Goal: Information Seeking & Learning: Learn about a topic

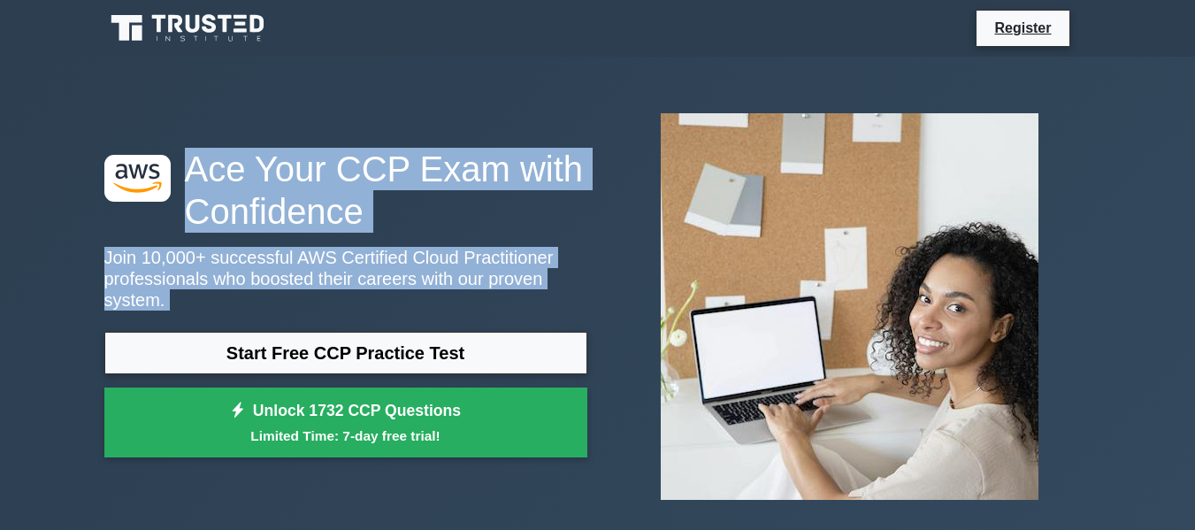
drag, startPoint x: 188, startPoint y: 168, endPoint x: 592, endPoint y: 278, distance: 418.1
click at [594, 288] on div ".st0{fill:#252F3E;} .st1{fill-rule:evenodd;clip-rule:evenodd;fill:#FF9900;} Ace…" at bounding box center [346, 307] width 504 height 319
click at [587, 266] on div ".st0{fill:#252F3E;} .st1{fill-rule:evenodd;clip-rule:evenodd;fill:#FF9900;} Ace…" at bounding box center [346, 307] width 504 height 319
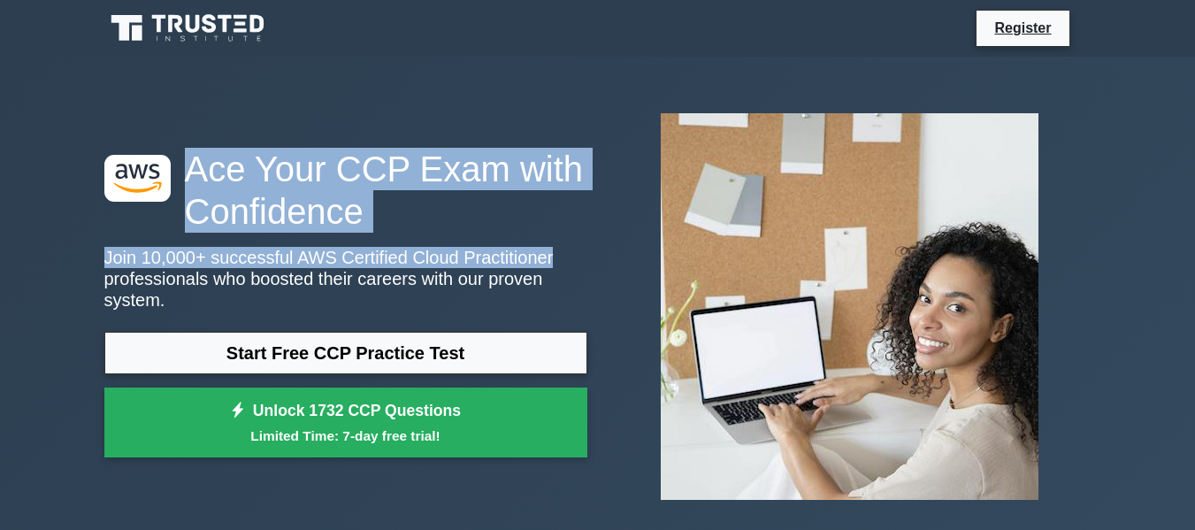
drag, startPoint x: 593, startPoint y: 277, endPoint x: 132, endPoint y: 109, distance: 490.6
click at [132, 109] on div ".st0{fill:#252F3E;} .st1{fill-rule:evenodd;clip-rule:evenodd;fill:#FF9900;} Ace…" at bounding box center [598, 306] width 1009 height 415
click at [135, 106] on div ".st0{fill:#252F3E;} .st1{fill-rule:evenodd;clip-rule:evenodd;fill:#FF9900;} Ace…" at bounding box center [598, 306] width 1009 height 415
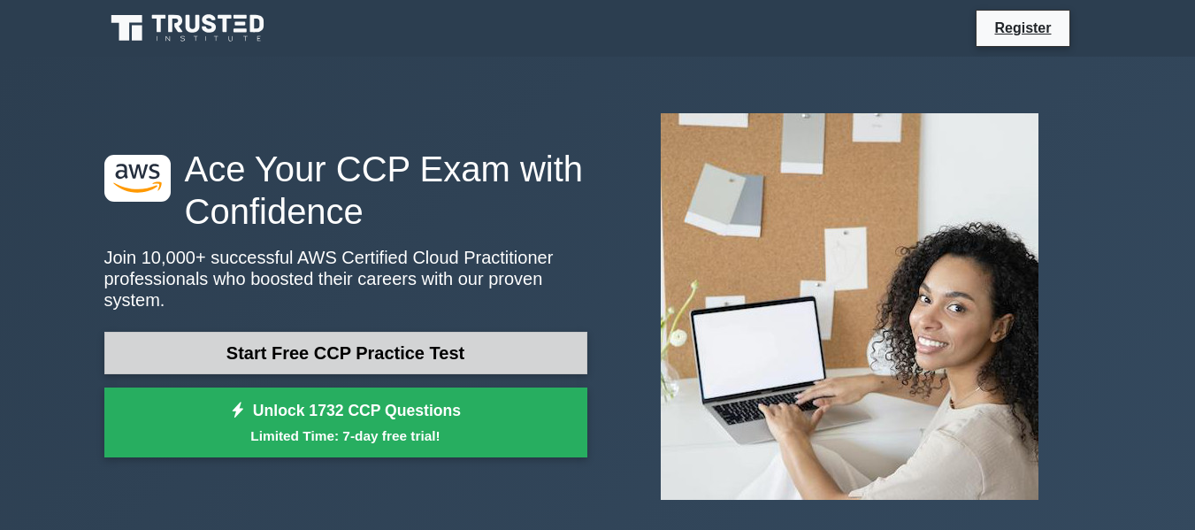
click at [349, 360] on link "Start Free CCP Practice Test" at bounding box center [345, 353] width 483 height 42
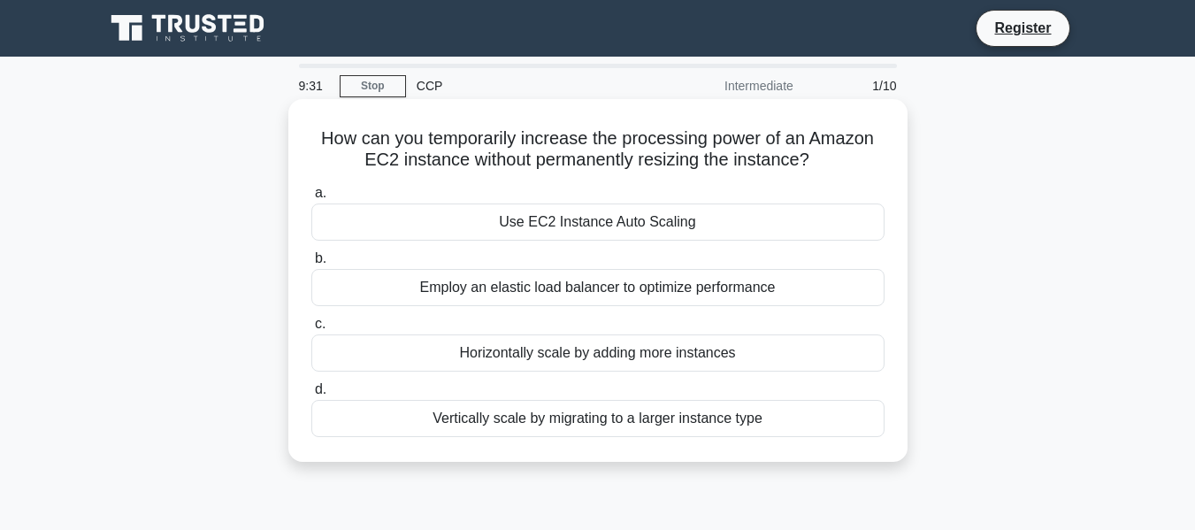
click at [549, 294] on div "Employ an elastic load balancer to optimize performance" at bounding box center [597, 287] width 573 height 37
click at [311, 265] on input "b. Employ an elastic load balancer to optimize performance" at bounding box center [311, 259] width 0 height 12
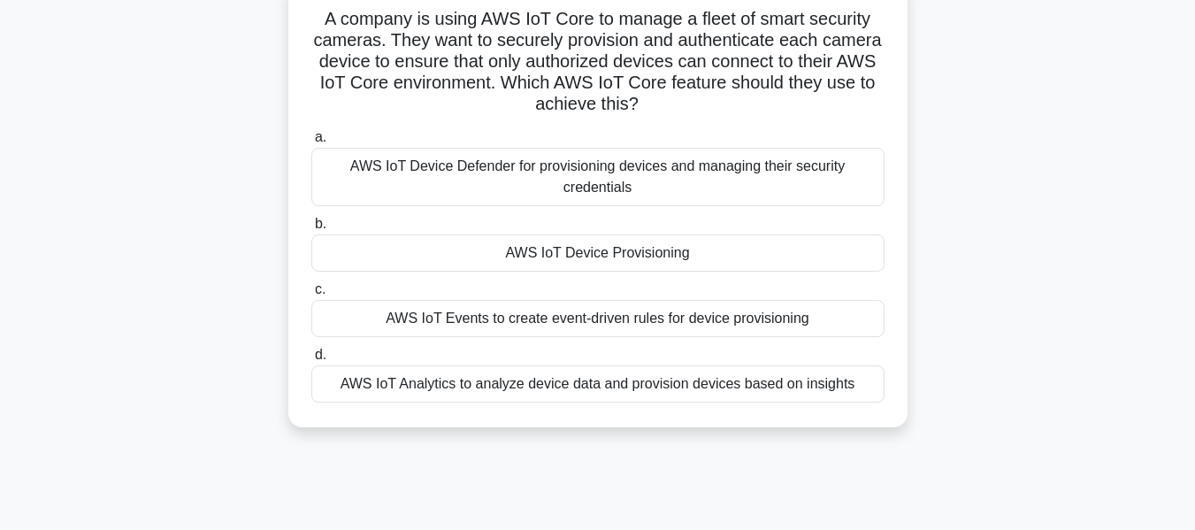
scroll to position [88, 0]
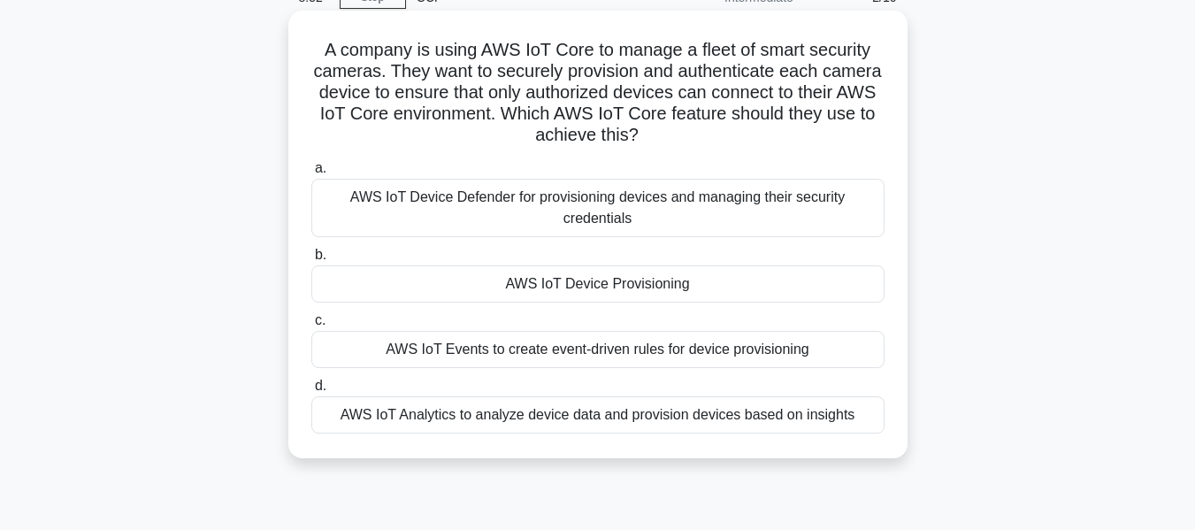
click at [504, 353] on div "AWS IoT Events to create event-driven rules for device provisioning" at bounding box center [597, 349] width 573 height 37
click at [550, 352] on div "AWS IoT Events to create event-driven rules for device provisioning" at bounding box center [597, 349] width 573 height 37
click at [311, 326] on input "c. AWS IoT Events to create event-driven rules for device provisioning" at bounding box center [311, 321] width 0 height 12
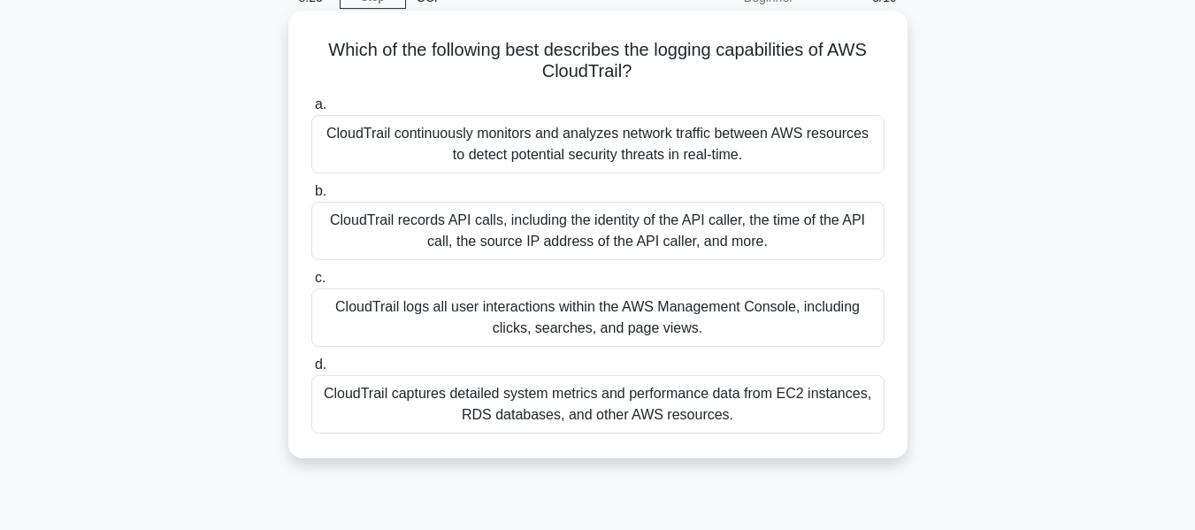
click at [528, 408] on div "CloudTrail captures detailed system metrics and performance data from EC2 insta…" at bounding box center [597, 404] width 573 height 58
click at [311, 371] on input "d. CloudTrail captures detailed system metrics and performance data from EC2 in…" at bounding box center [311, 365] width 0 height 12
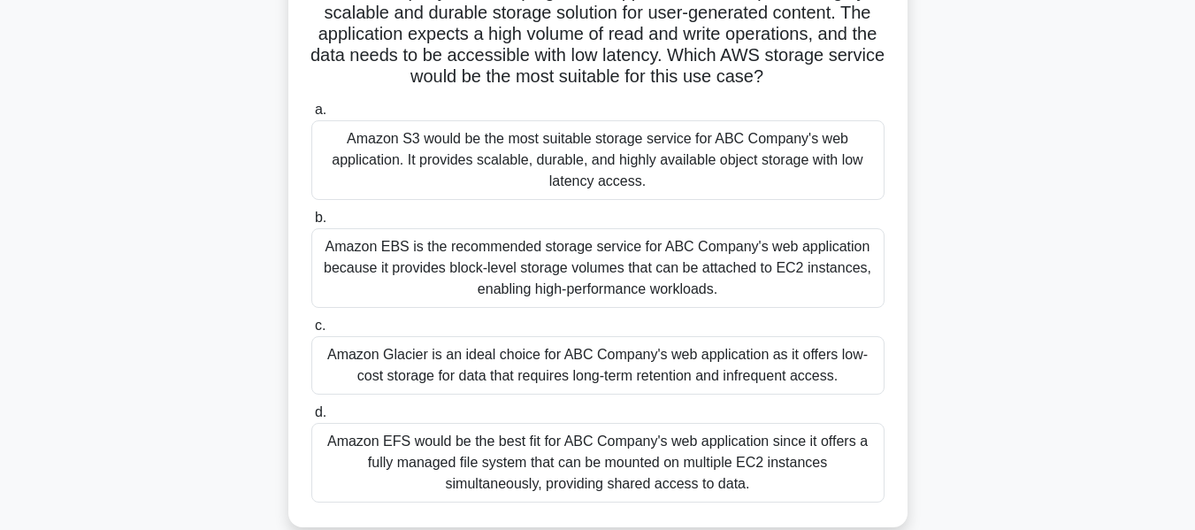
scroll to position [177, 0]
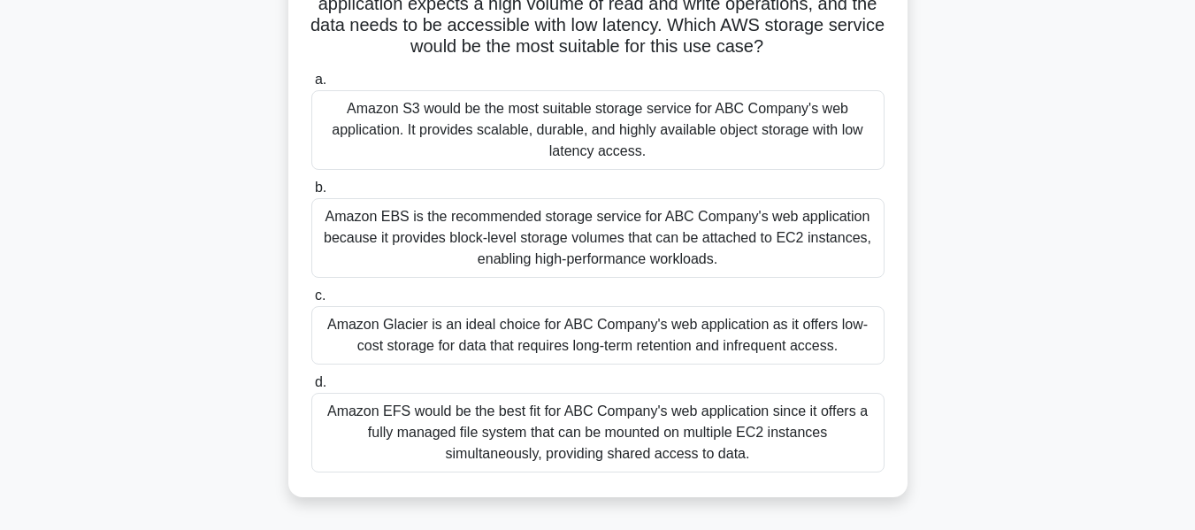
click at [649, 336] on div "Amazon Glacier is an ideal choice for ABC Company's web application as it offer…" at bounding box center [597, 335] width 573 height 58
click at [311, 302] on input "c. Amazon Glacier is an ideal choice for ABC Company's web application as it of…" at bounding box center [311, 296] width 0 height 12
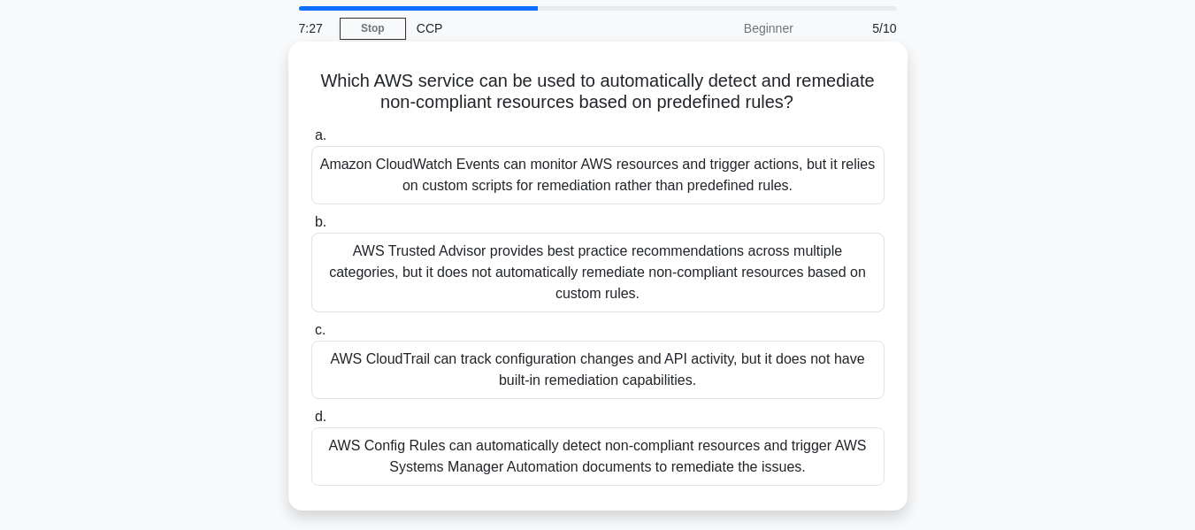
scroll to position [88, 0]
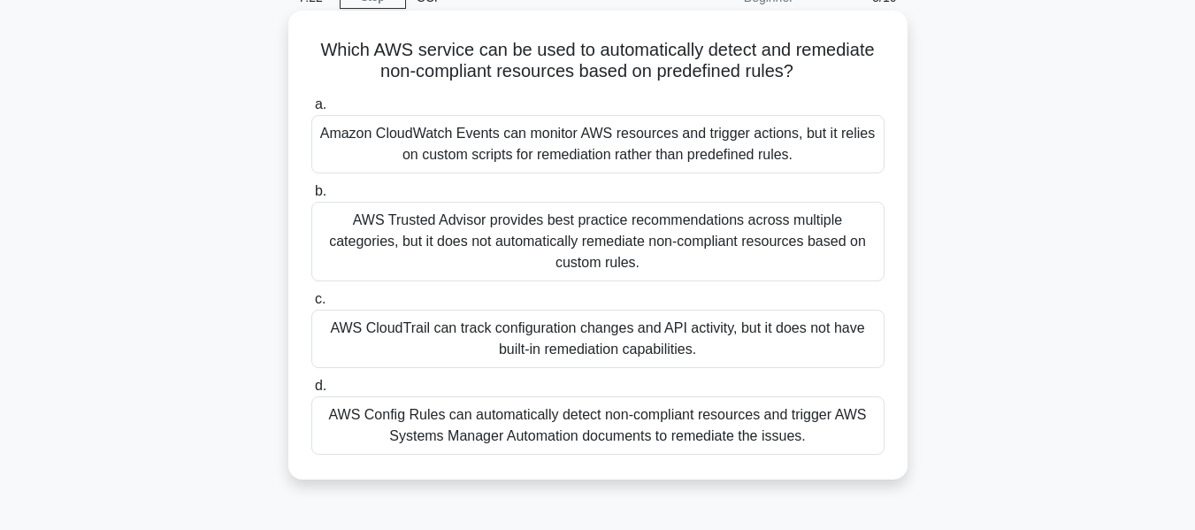
click at [398, 399] on div "AWS Config Rules can automatically detect non-compliant resources and trigger A…" at bounding box center [597, 425] width 573 height 58
click at [311, 392] on input "d. AWS Config Rules can automatically detect non-compliant resources and trigge…" at bounding box center [311, 386] width 0 height 12
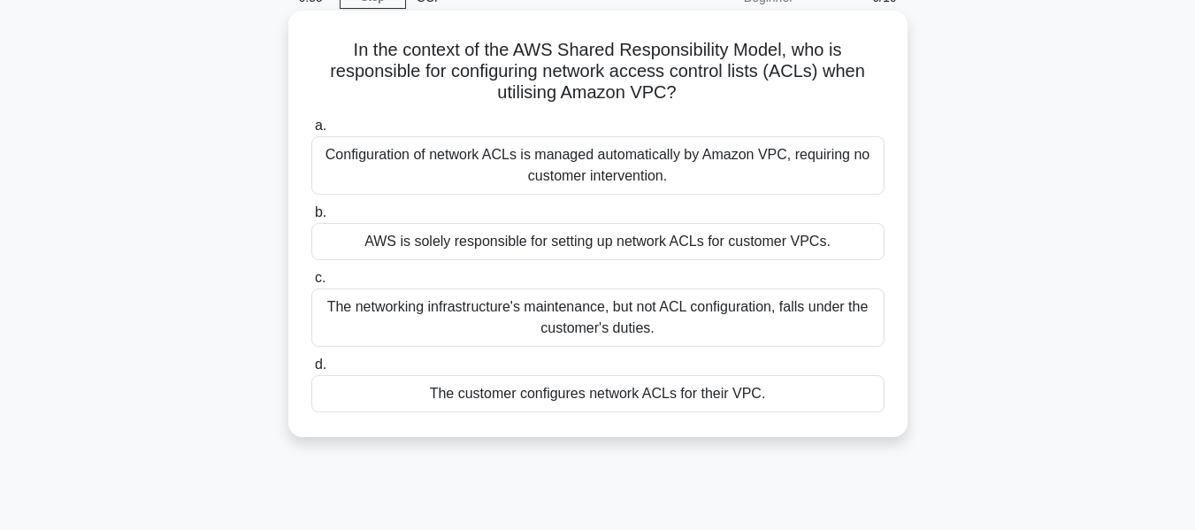
click at [471, 311] on div "The networking infrastructure's maintenance, but not ACL configuration, falls u…" at bounding box center [597, 317] width 573 height 58
click at [564, 331] on div "The networking infrastructure's maintenance, but not ACL configuration, falls u…" at bounding box center [597, 317] width 573 height 58
click at [561, 161] on div "Configuration of network ACLs is managed automatically by Amazon VPC, requiring…" at bounding box center [597, 165] width 573 height 58
click at [311, 132] on input "a. Configuration of network ACLs is managed automatically by Amazon VPC, requir…" at bounding box center [311, 126] width 0 height 12
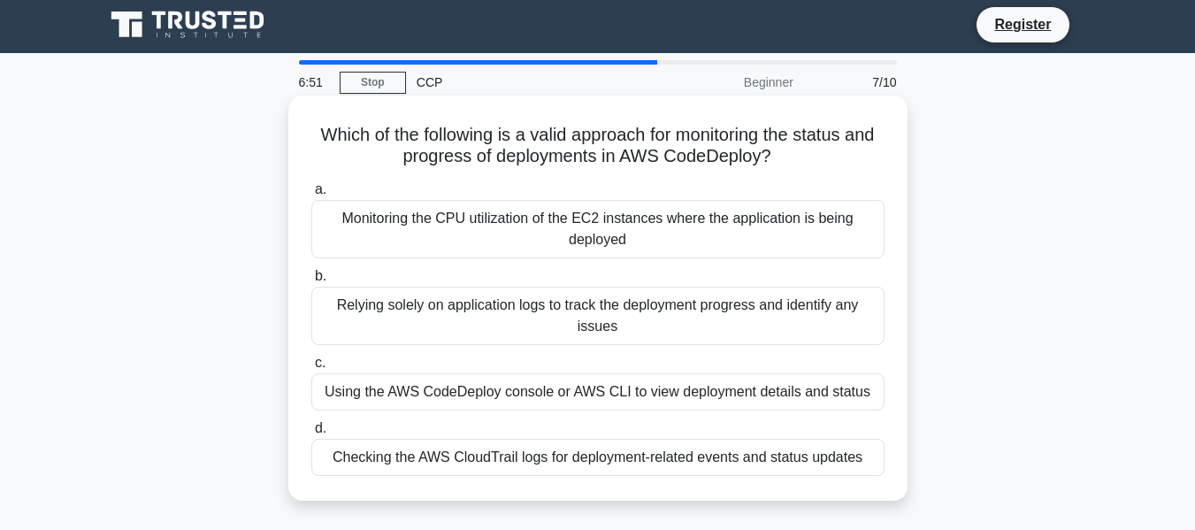
scroll to position [0, 0]
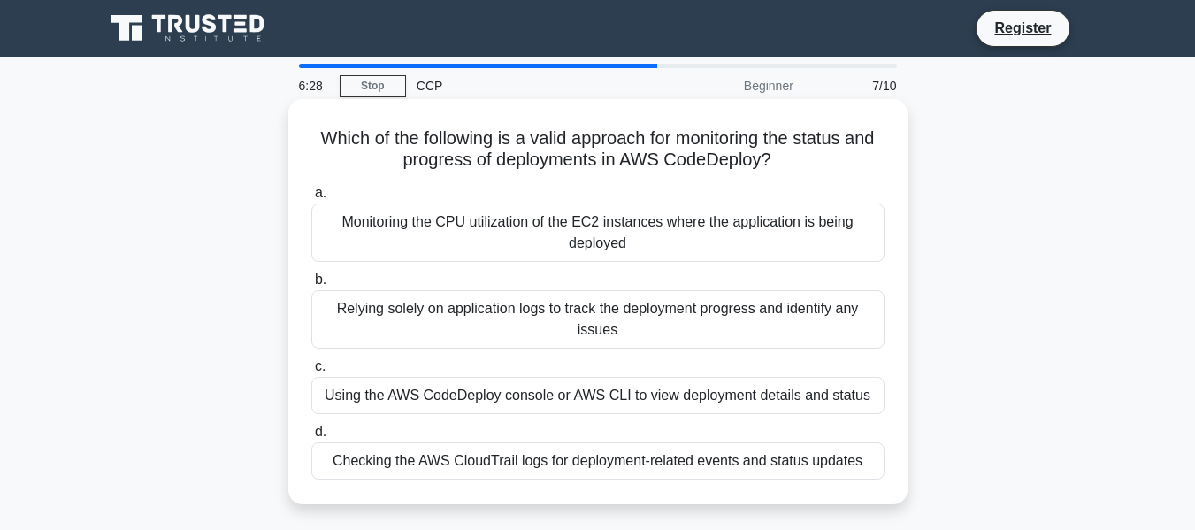
click at [510, 459] on div "Checking the AWS CloudTrail logs for deployment-related events and status updat…" at bounding box center [597, 460] width 573 height 37
click at [606, 472] on div "Checking the AWS CloudTrail logs for deployment-related events and status updat…" at bounding box center [597, 460] width 573 height 37
click at [311, 438] on input "d. Checking the AWS CloudTrail logs for deployment-related events and status up…" at bounding box center [311, 432] width 0 height 12
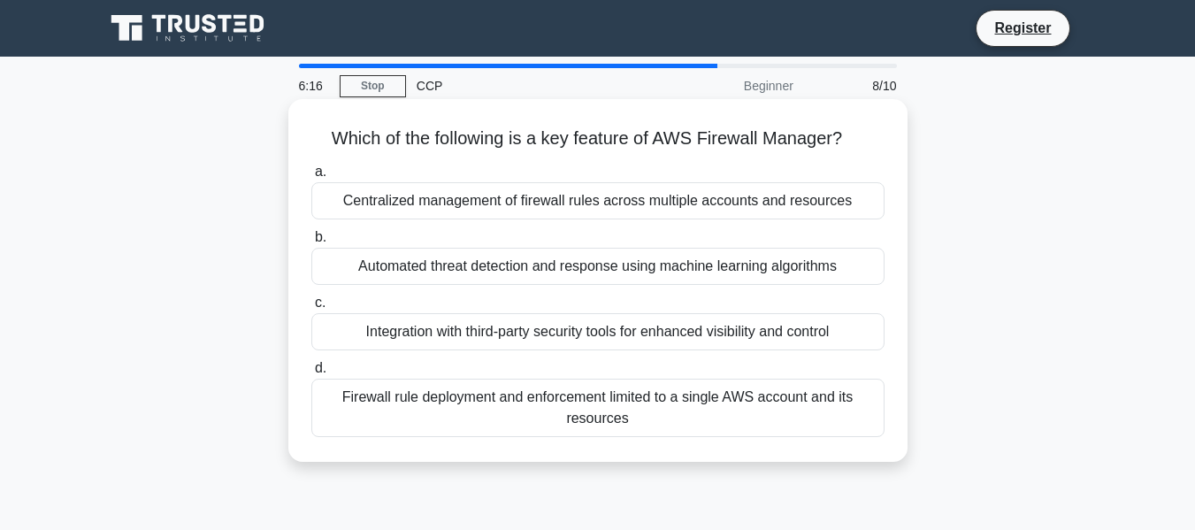
click at [567, 326] on div "Integration with third-party security tools for enhanced visibility and control" at bounding box center [597, 331] width 573 height 37
click at [311, 309] on input "c. Integration with third-party security tools for enhanced visibility and cont…" at bounding box center [311, 303] width 0 height 12
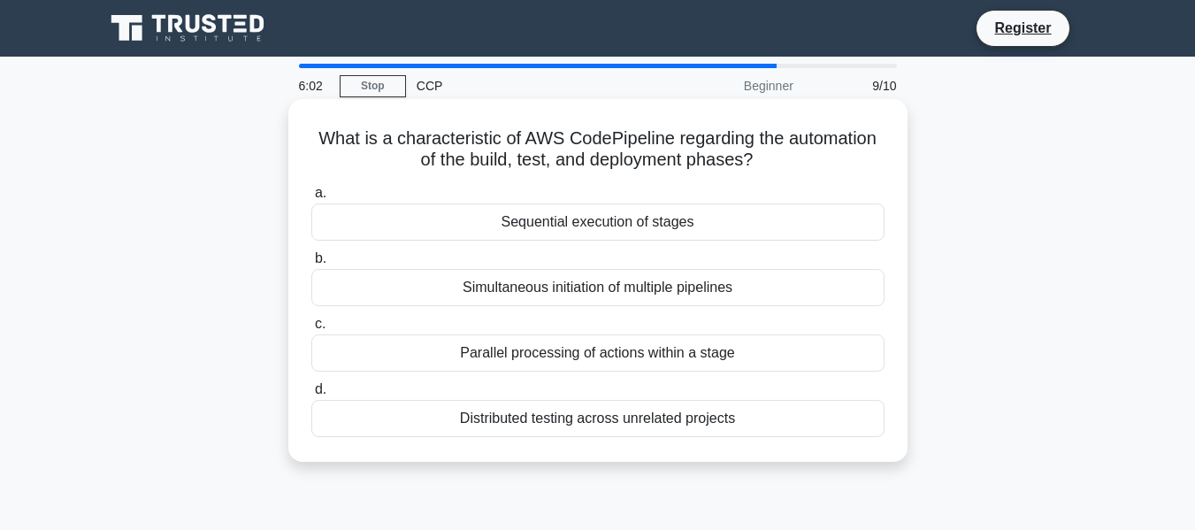
click at [527, 280] on div "Simultaneous initiation of multiple pipelines" at bounding box center [597, 287] width 573 height 37
click at [311, 265] on input "b. Simultaneous initiation of multiple pipelines" at bounding box center [311, 259] width 0 height 12
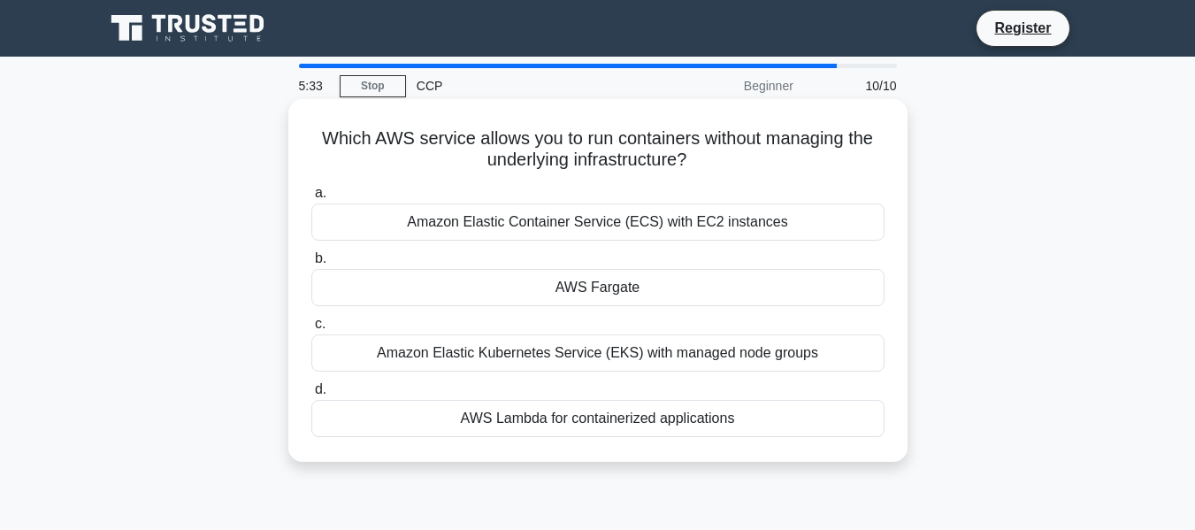
click at [633, 423] on div "AWS Lambda for containerized applications" at bounding box center [597, 418] width 573 height 37
click at [311, 395] on input "d. AWS Lambda for containerized applications" at bounding box center [311, 390] width 0 height 12
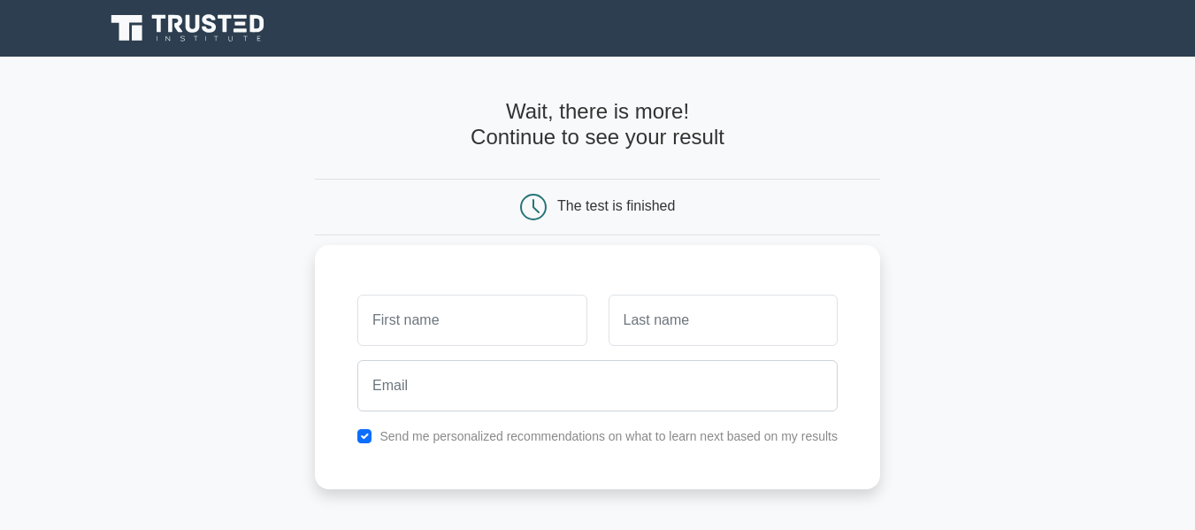
click at [518, 324] on input "text" at bounding box center [471, 320] width 229 height 51
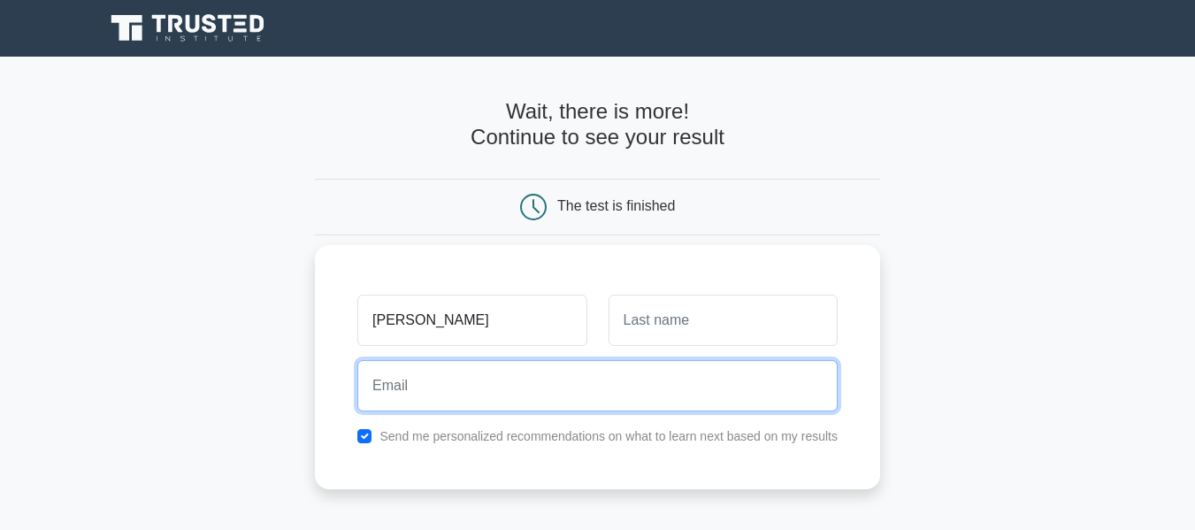
click at [518, 391] on input "email" at bounding box center [597, 385] width 480 height 51
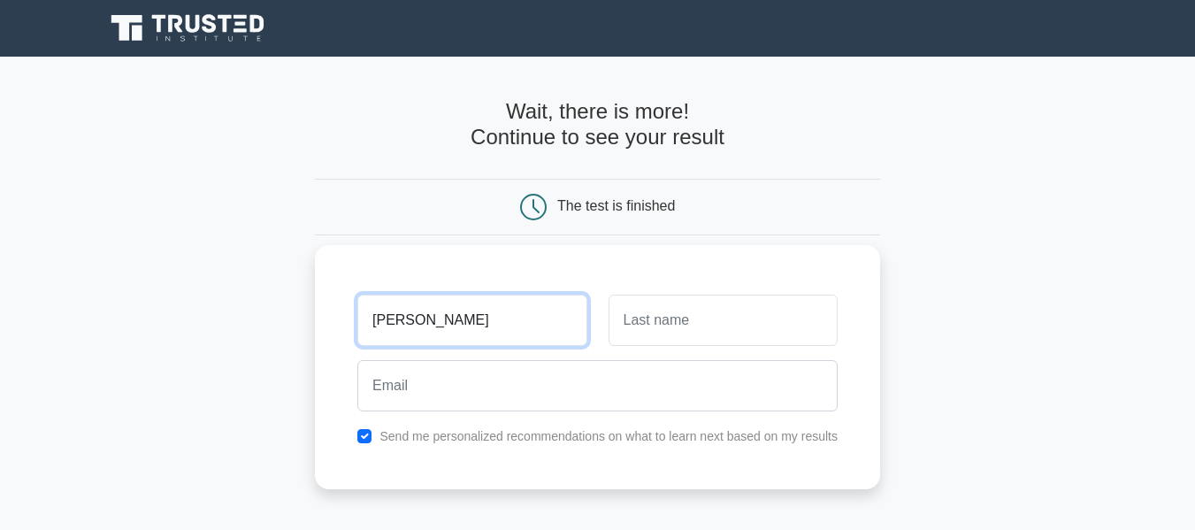
click at [550, 327] on input "KANNAN K" at bounding box center [471, 320] width 229 height 51
type input "KANNAN"
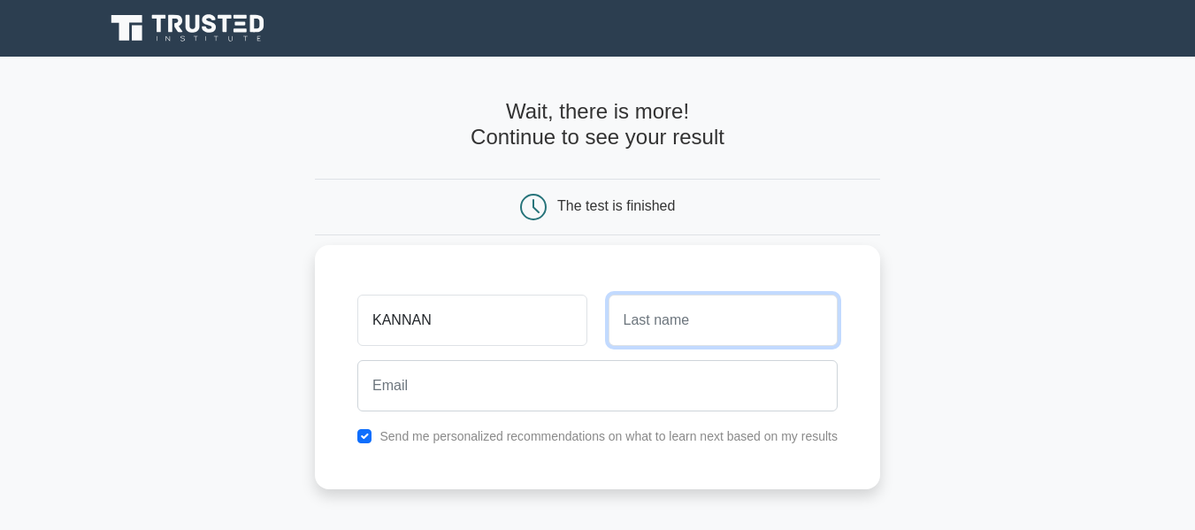
click at [672, 342] on input "text" at bounding box center [723, 320] width 229 height 51
type input "K"
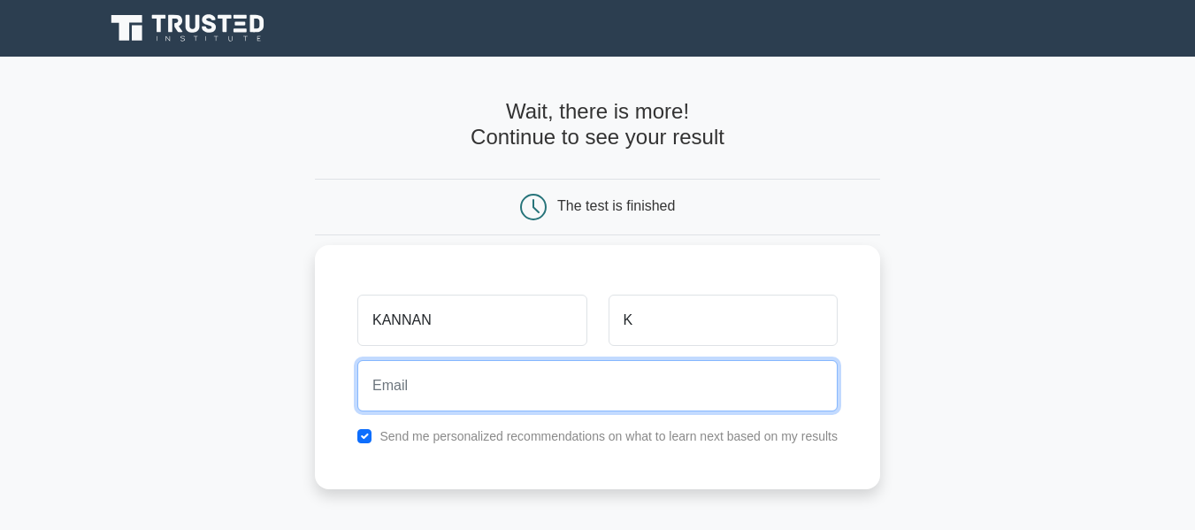
click at [679, 386] on input "email" at bounding box center [597, 385] width 480 height 51
type input "kannankamalesh40@gmail.com"
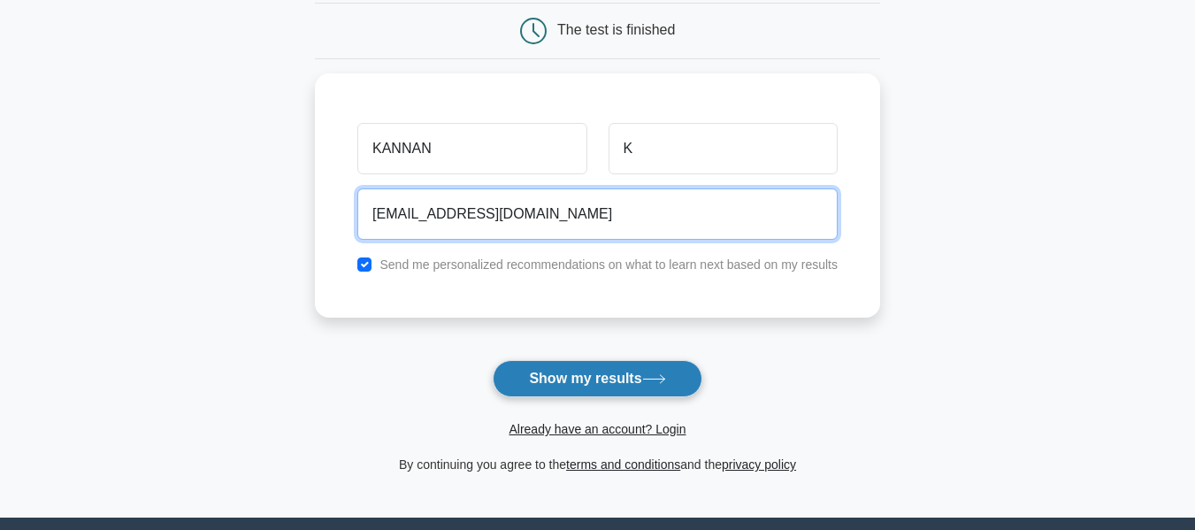
scroll to position [177, 0]
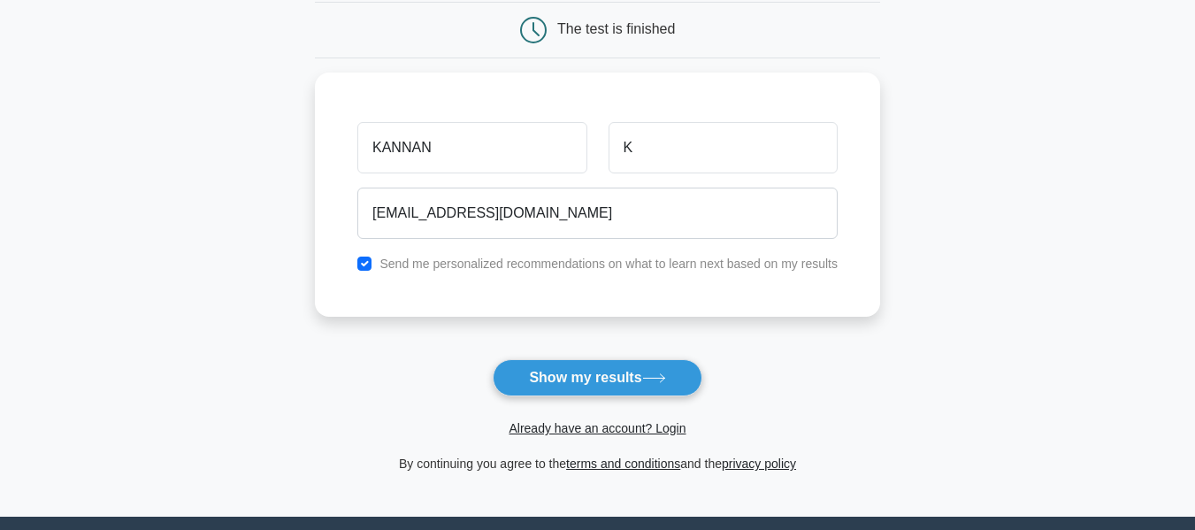
click at [596, 370] on button "Show my results" at bounding box center [597, 377] width 209 height 37
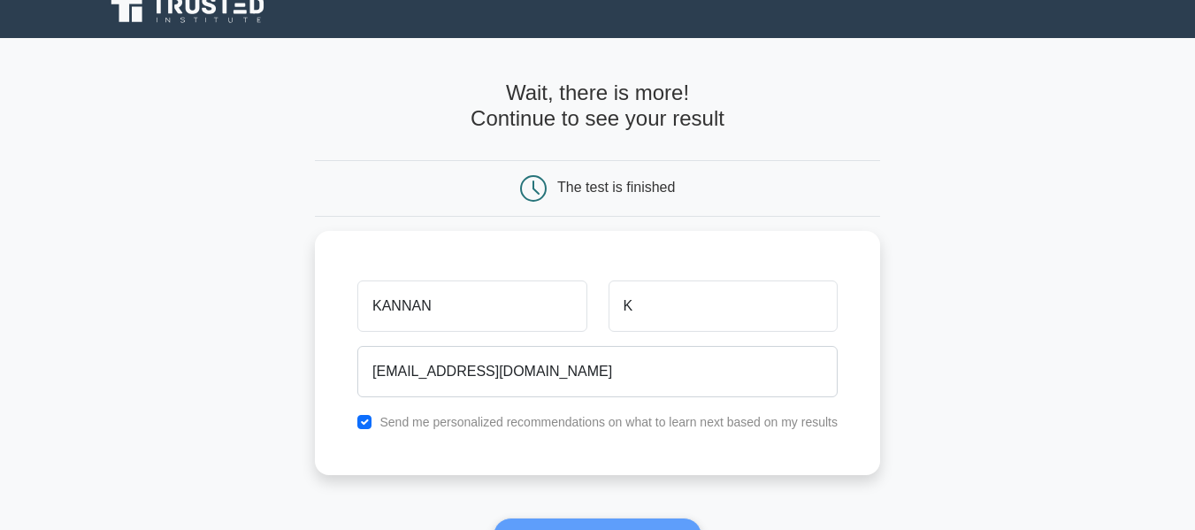
scroll to position [0, 0]
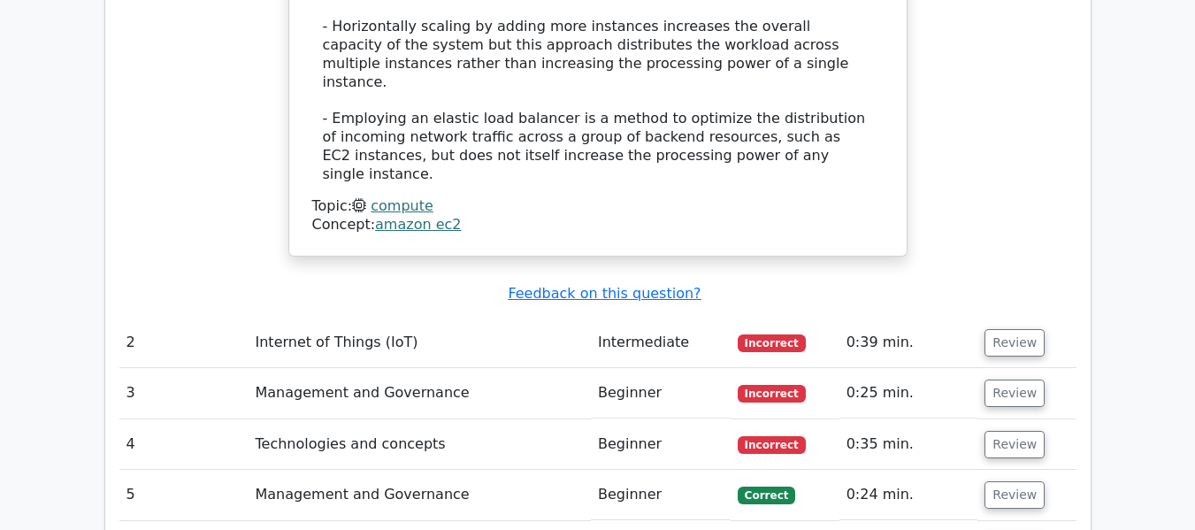
scroll to position [2314, 0]
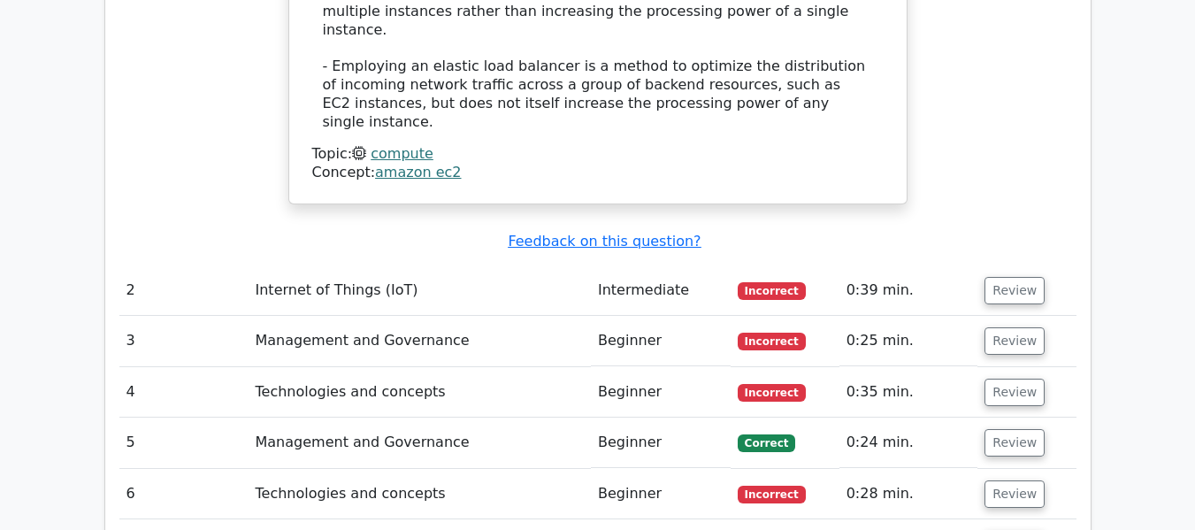
click at [336, 418] on td "Management and Governance" at bounding box center [420, 443] width 342 height 50
click at [1002, 429] on button "Review" at bounding box center [1015, 442] width 60 height 27
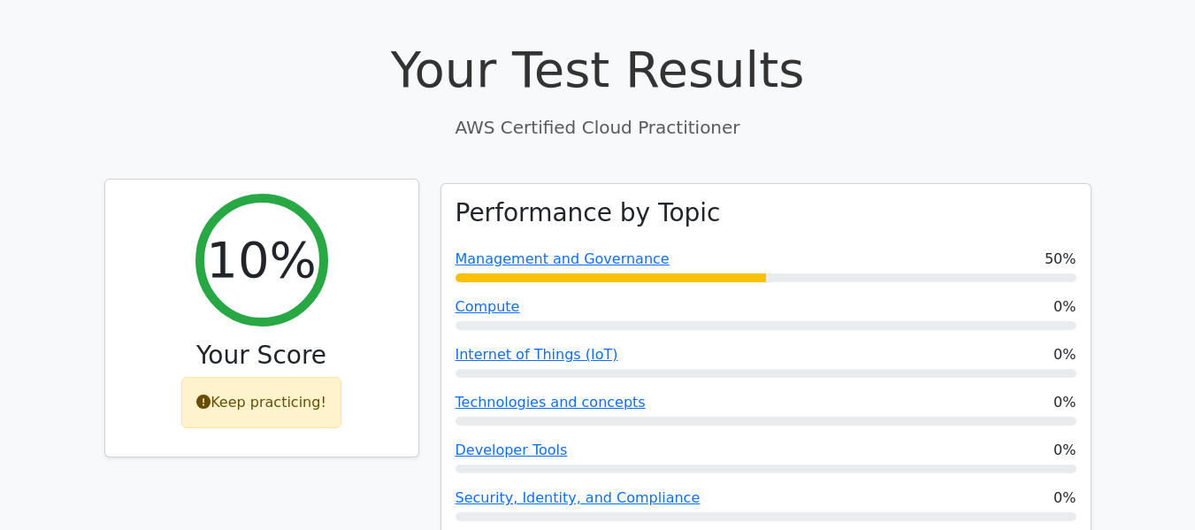
scroll to position [456, 0]
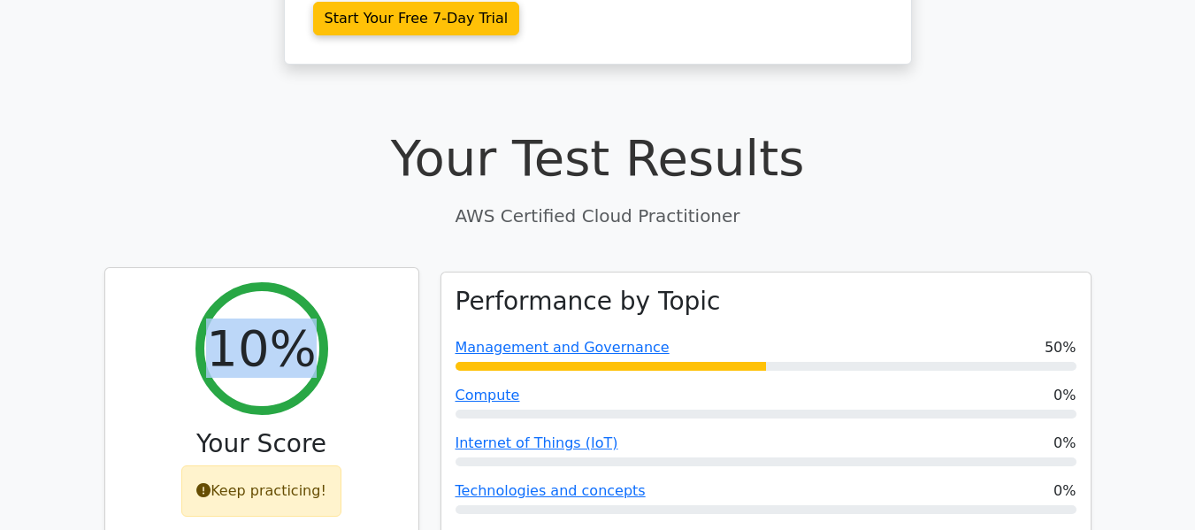
drag, startPoint x: 201, startPoint y: 248, endPoint x: 297, endPoint y: 323, distance: 122.3
click at [297, 323] on div "10% Your Score Keep practicing!" at bounding box center [261, 407] width 313 height 278
click at [380, 344] on div "10% Your Score Keep practicing!" at bounding box center [261, 407] width 313 height 278
drag, startPoint x: 308, startPoint y: 301, endPoint x: 208, endPoint y: 275, distance: 103.2
click at [208, 282] on div "10%" at bounding box center [262, 348] width 133 height 133
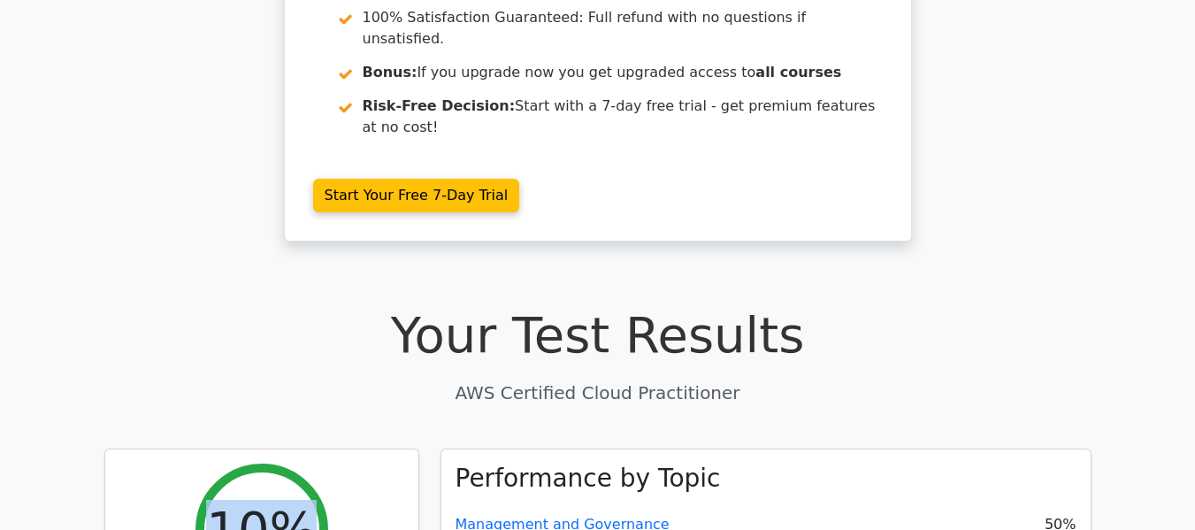
scroll to position [0, 0]
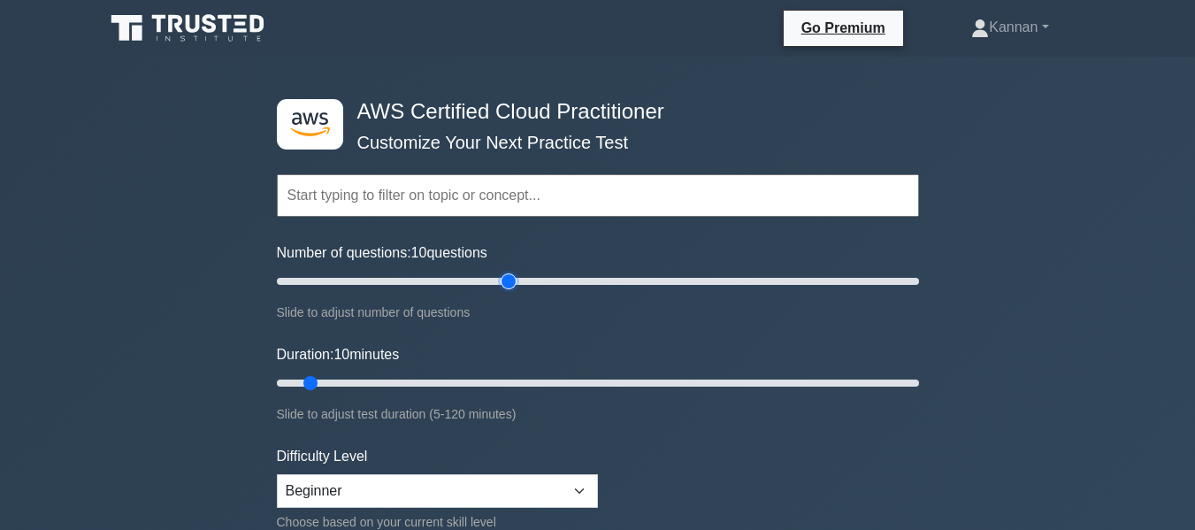
click at [504, 282] on input "Number of questions: 10 questions" at bounding box center [598, 281] width 642 height 21
click at [504, 282] on input "Number of questions: 75 questions" at bounding box center [598, 281] width 642 height 21
drag, startPoint x: 504, startPoint y: 282, endPoint x: 548, endPoint y: 285, distance: 43.4
type input "85"
click at [548, 285] on input "Number of questions: 85 questions" at bounding box center [598, 281] width 642 height 21
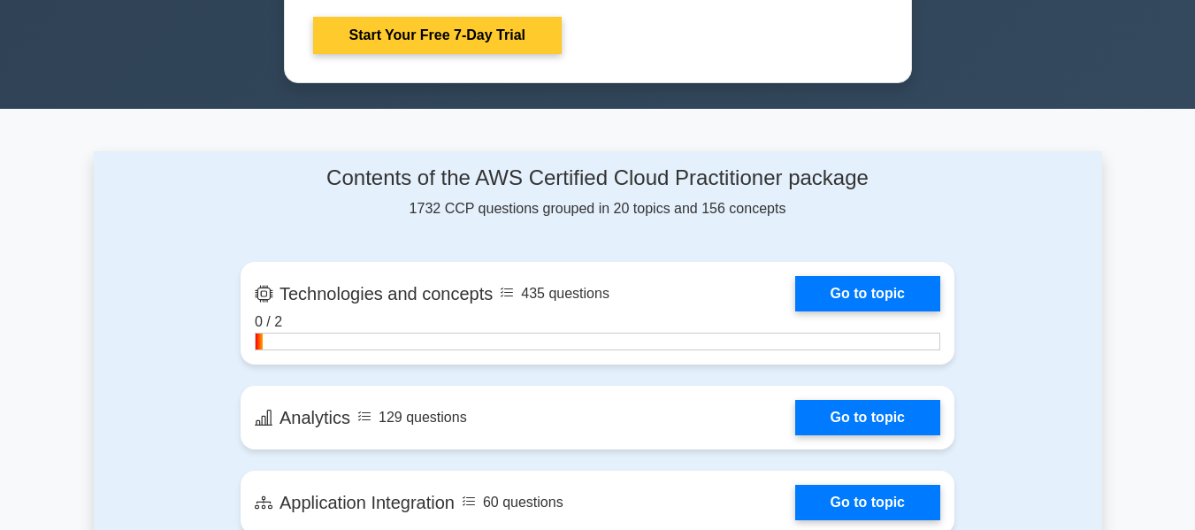
scroll to position [1005, 0]
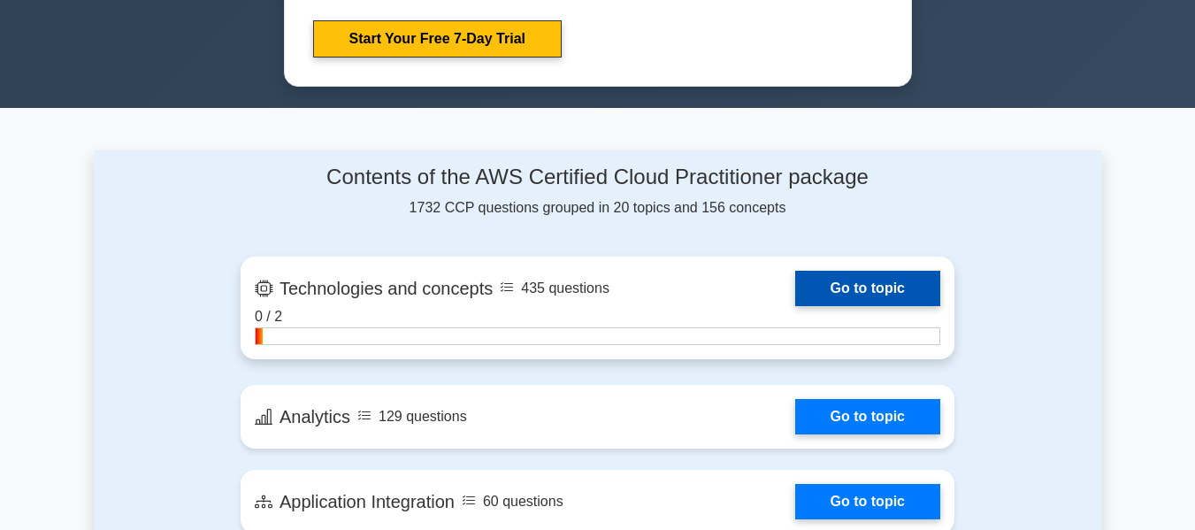
click at [902, 292] on link "Go to topic" at bounding box center [867, 288] width 145 height 35
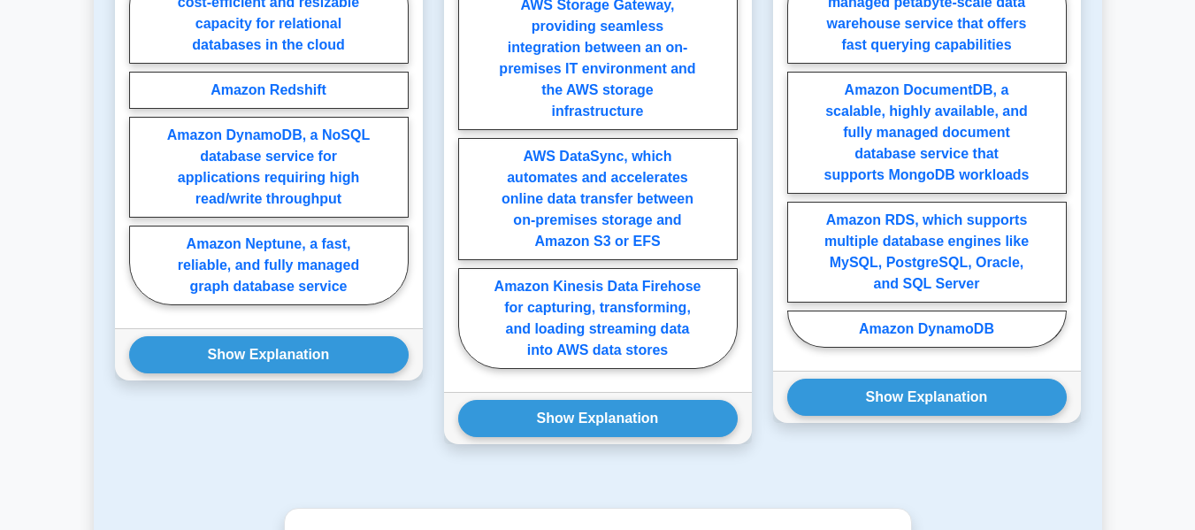
scroll to position [933, 0]
